Goal: Information Seeking & Learning: Learn about a topic

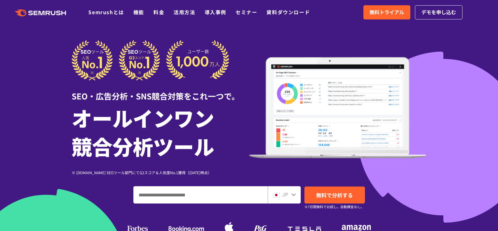
click at [160, 12] on link "料金" at bounding box center [159, 11] width 11 height 7
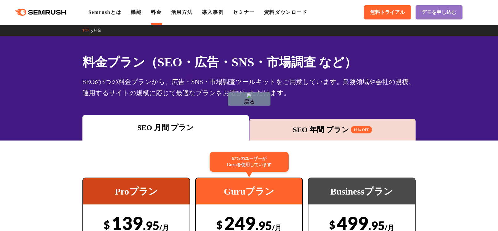
drag, startPoint x: 193, startPoint y: 77, endPoint x: 166, endPoint y: 77, distance: 26.6
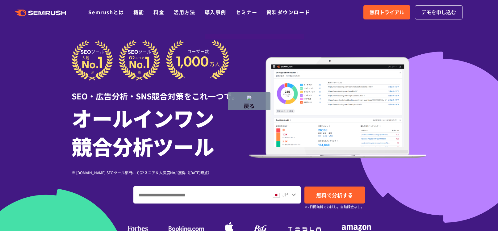
drag, startPoint x: 304, startPoint y: 37, endPoint x: 197, endPoint y: 37, distance: 107.5
